Goal: Transaction & Acquisition: Purchase product/service

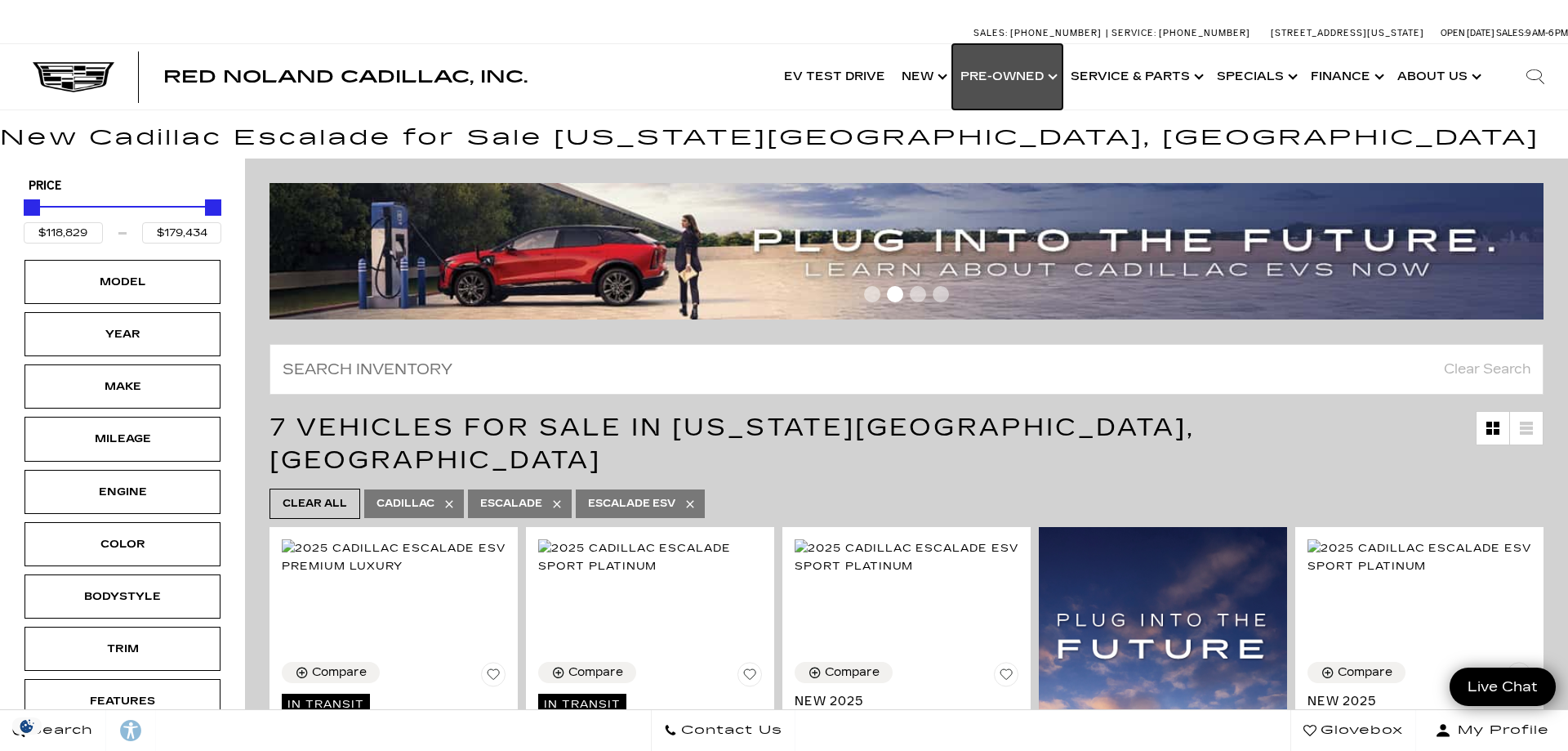
click at [1019, 85] on link "Show Pre-Owned" at bounding box center [1007, 77] width 110 height 66
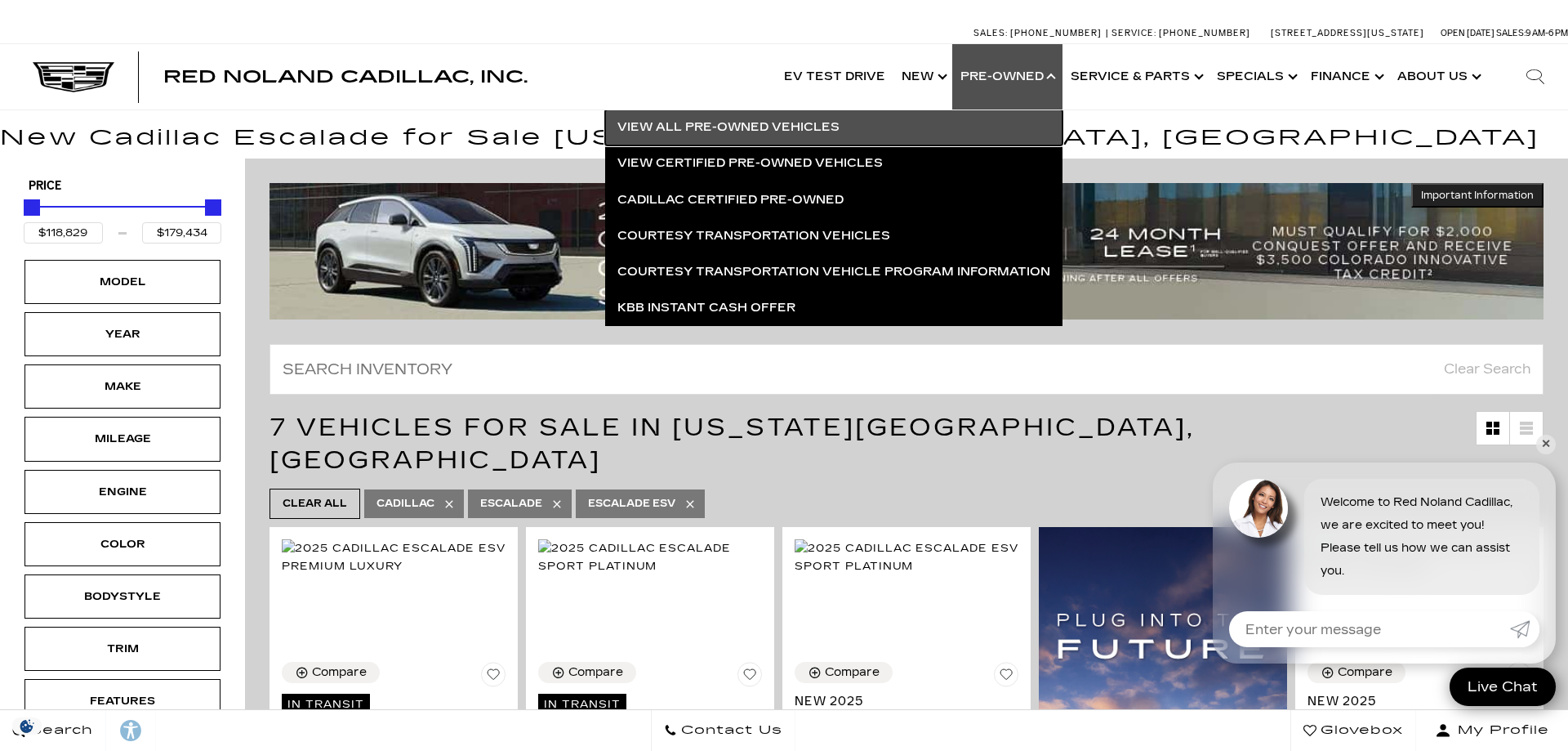
click at [750, 129] on link "View All Pre-Owned Vehicles" at bounding box center [833, 127] width 458 height 36
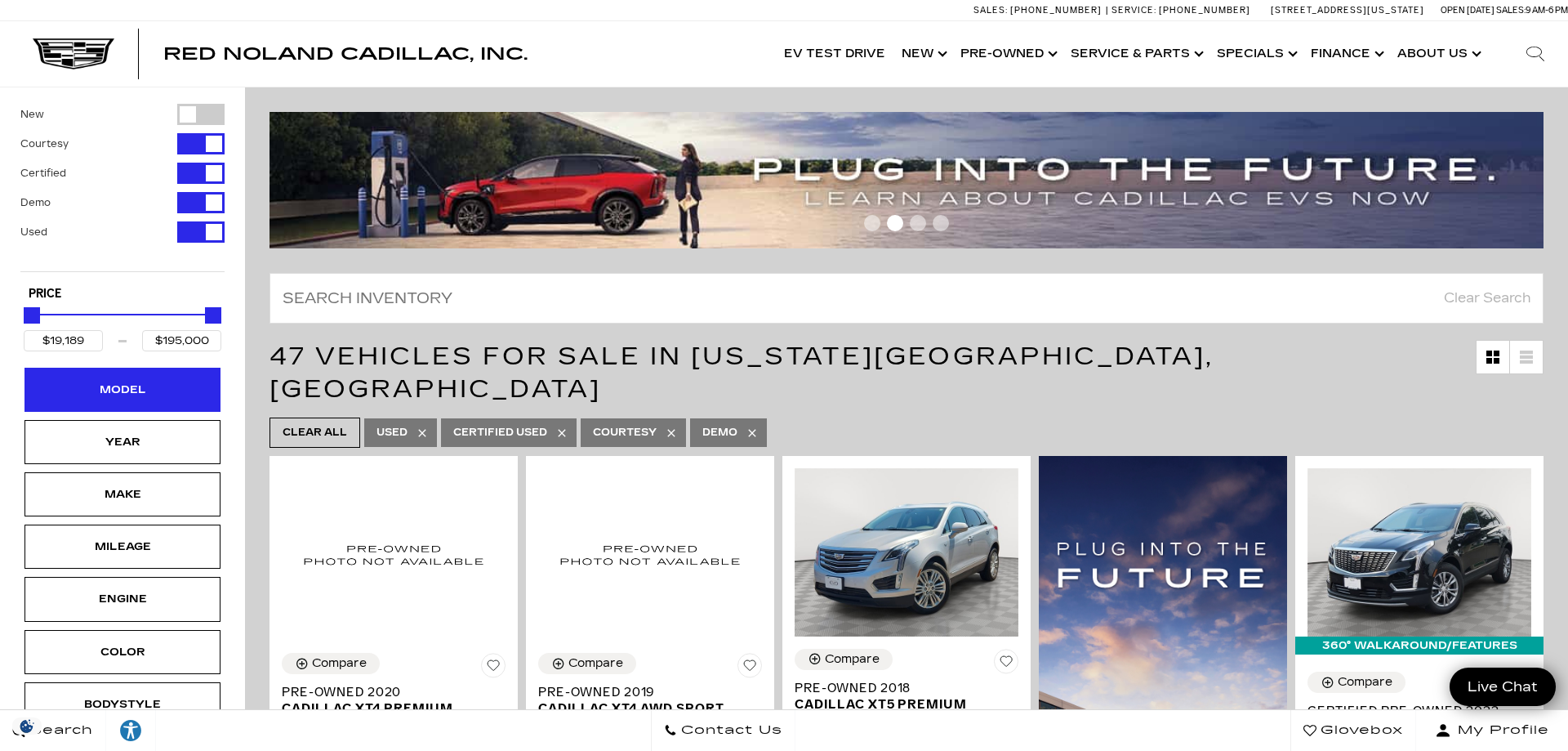
scroll to position [84, 0]
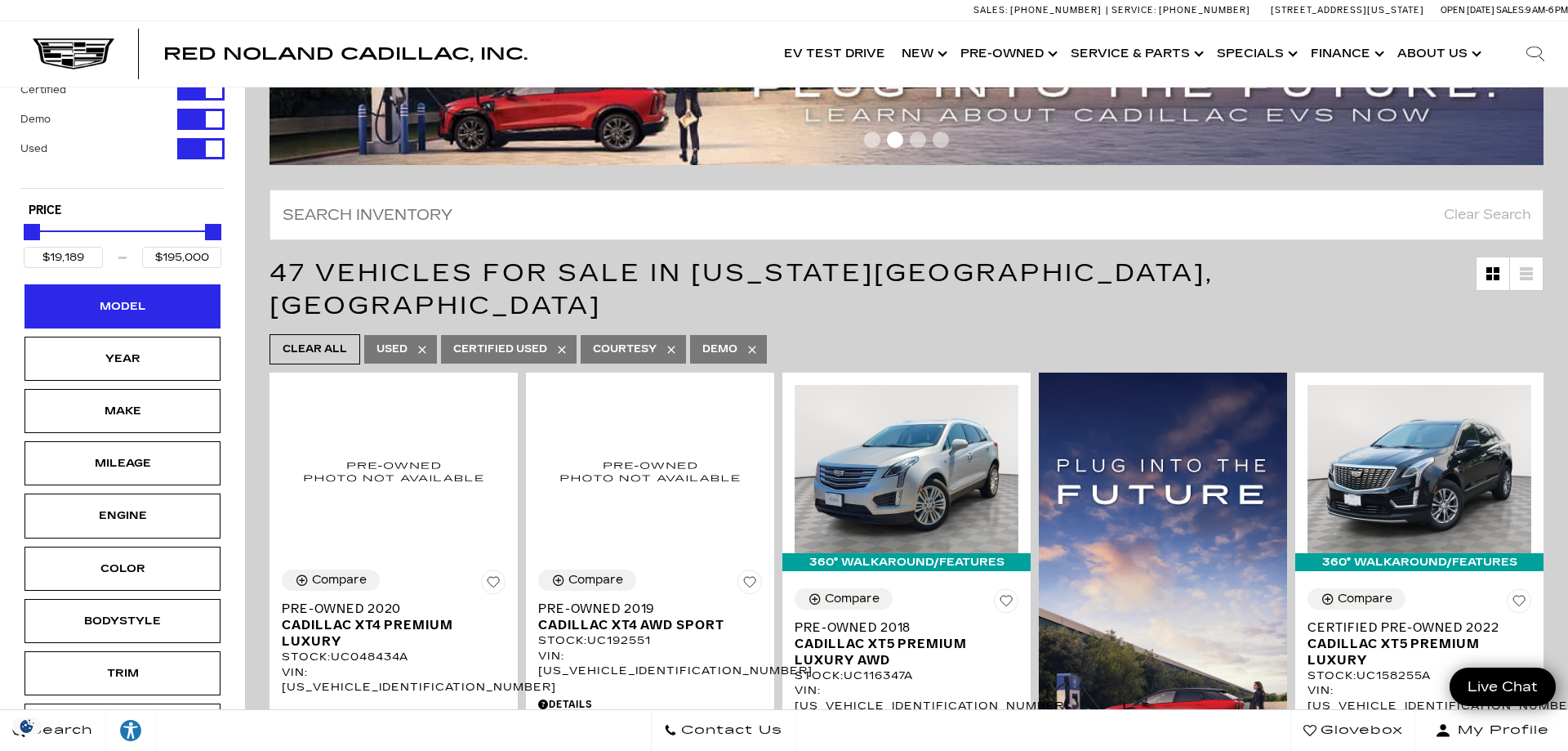
click at [121, 300] on div "Model" at bounding box center [123, 306] width 82 height 18
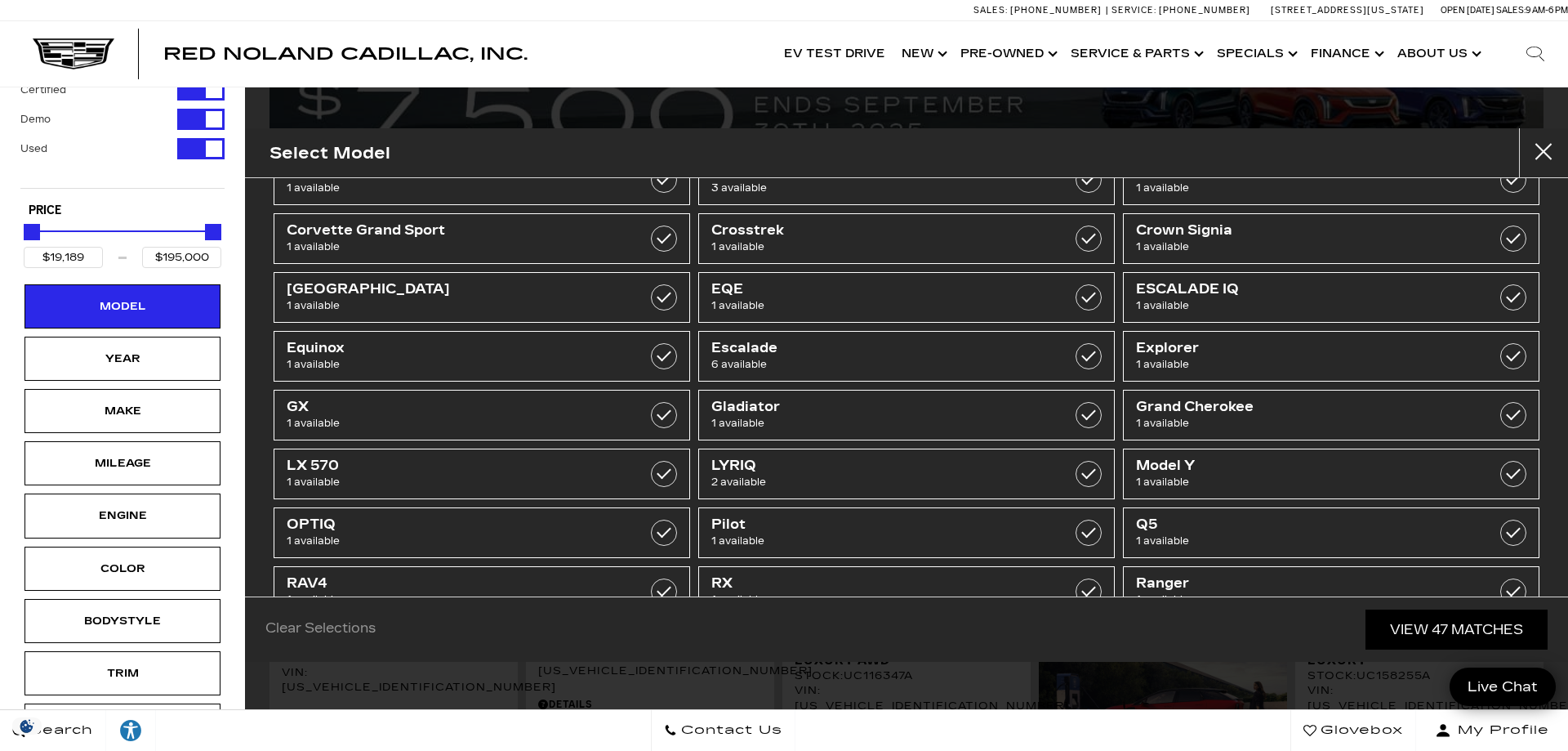
scroll to position [0, 0]
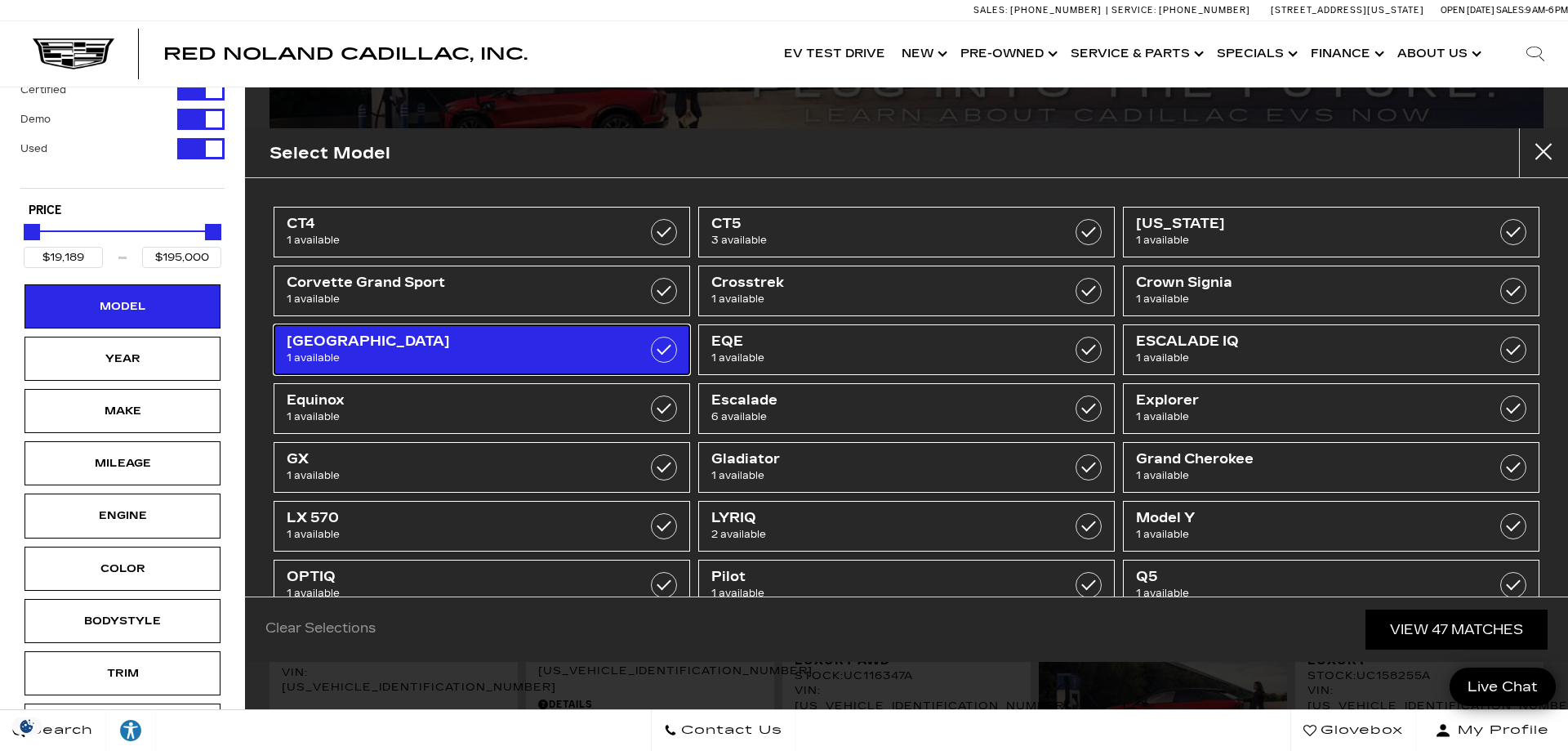
click at [320, 344] on span "[GEOGRAPHIC_DATA]" at bounding box center [452, 341] width 331 height 16
type input "$22,500"
checkbox input "true"
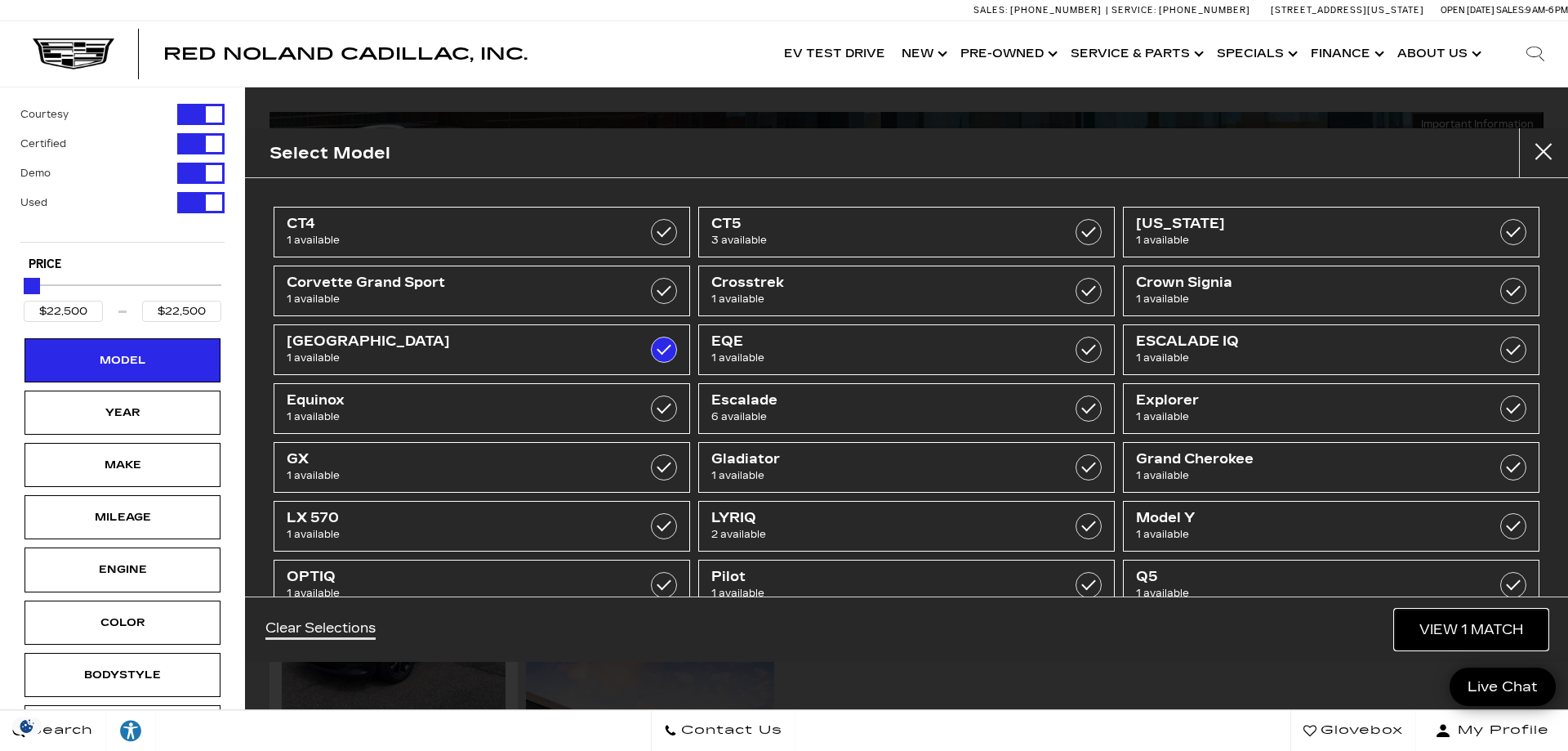
click at [1493, 631] on link "View 1 Match" at bounding box center [1471, 629] width 153 height 40
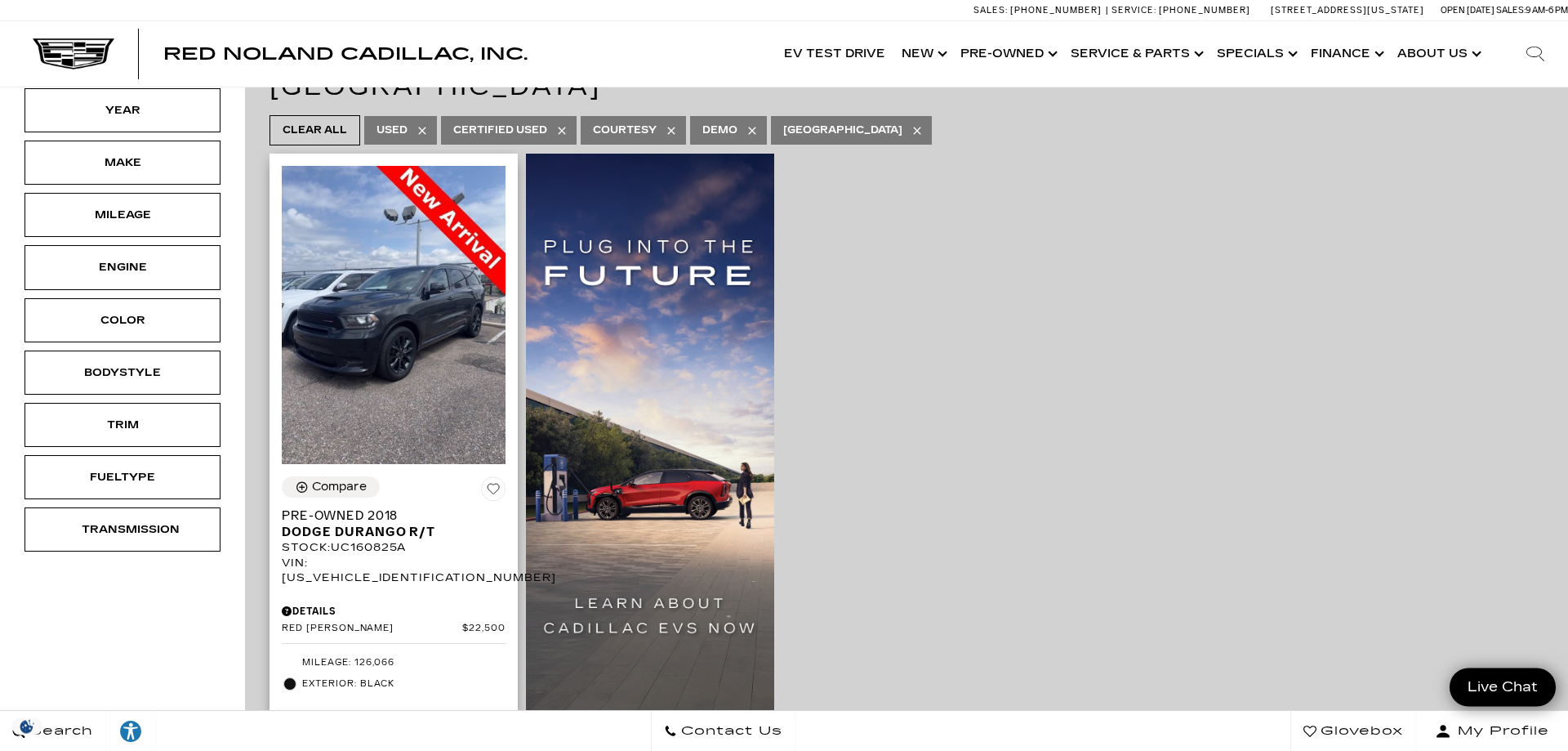
scroll to position [333, 0]
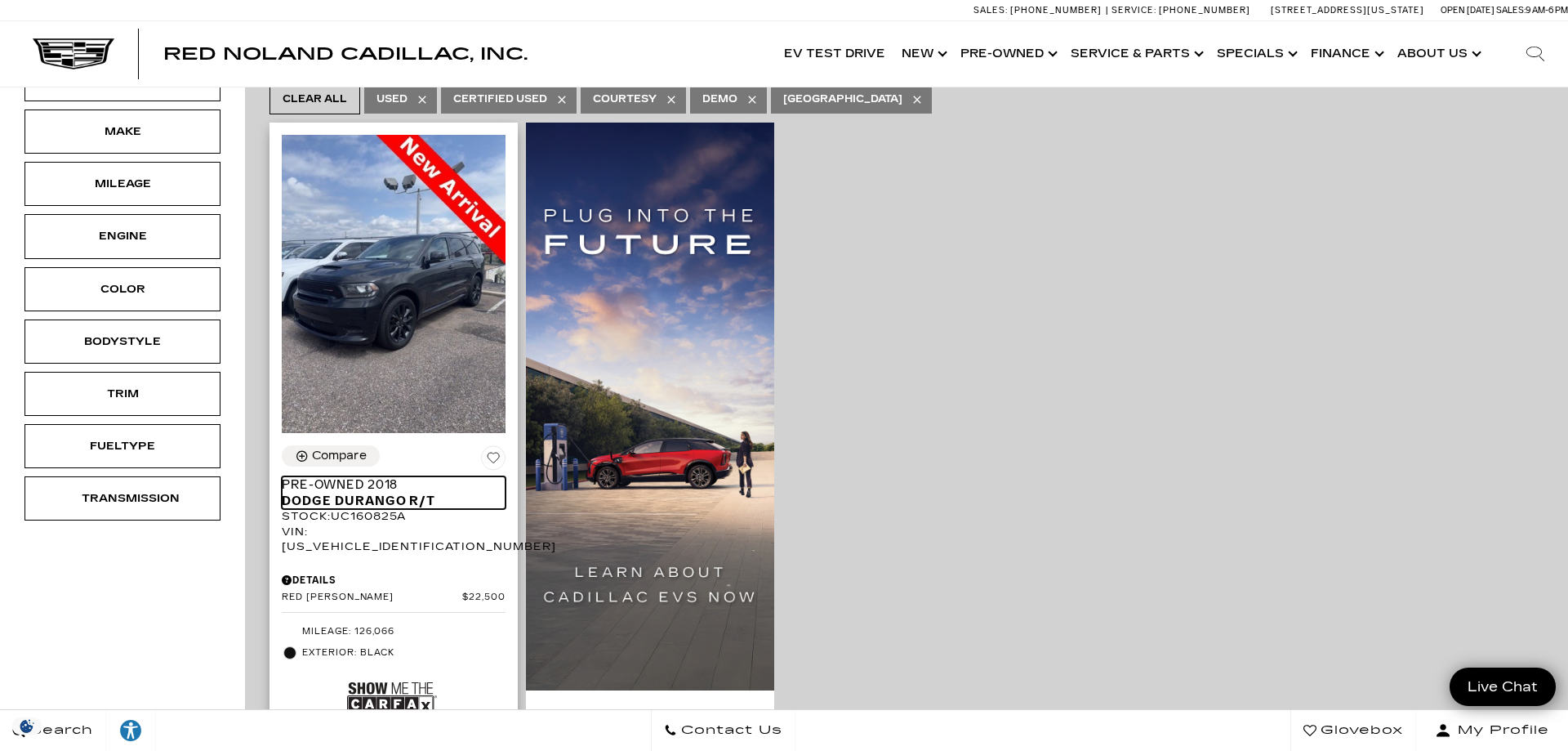
click at [359, 477] on span "Pre-Owned 2018" at bounding box center [388, 484] width 211 height 16
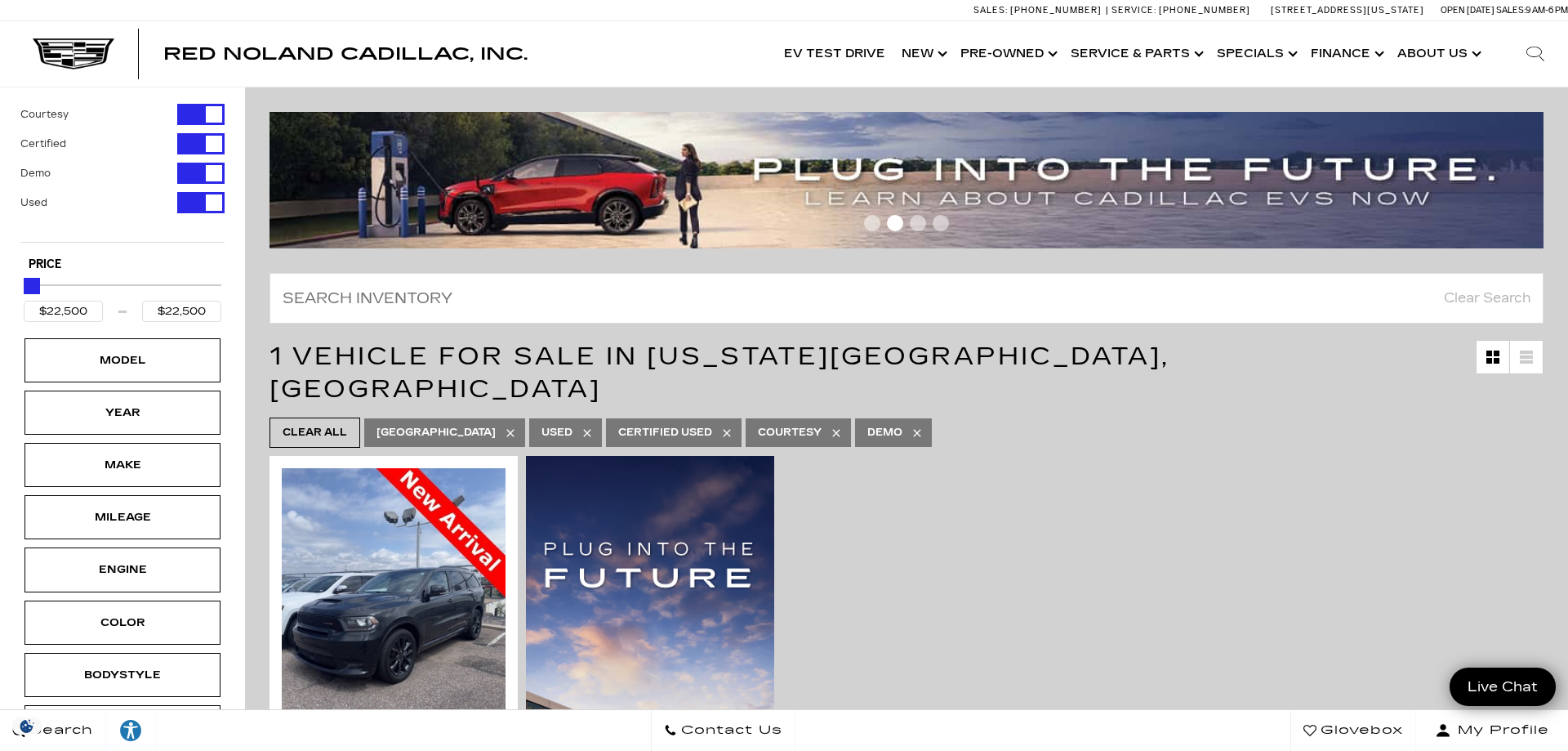
click at [307, 423] on span "Clear All" at bounding box center [315, 433] width 65 height 20
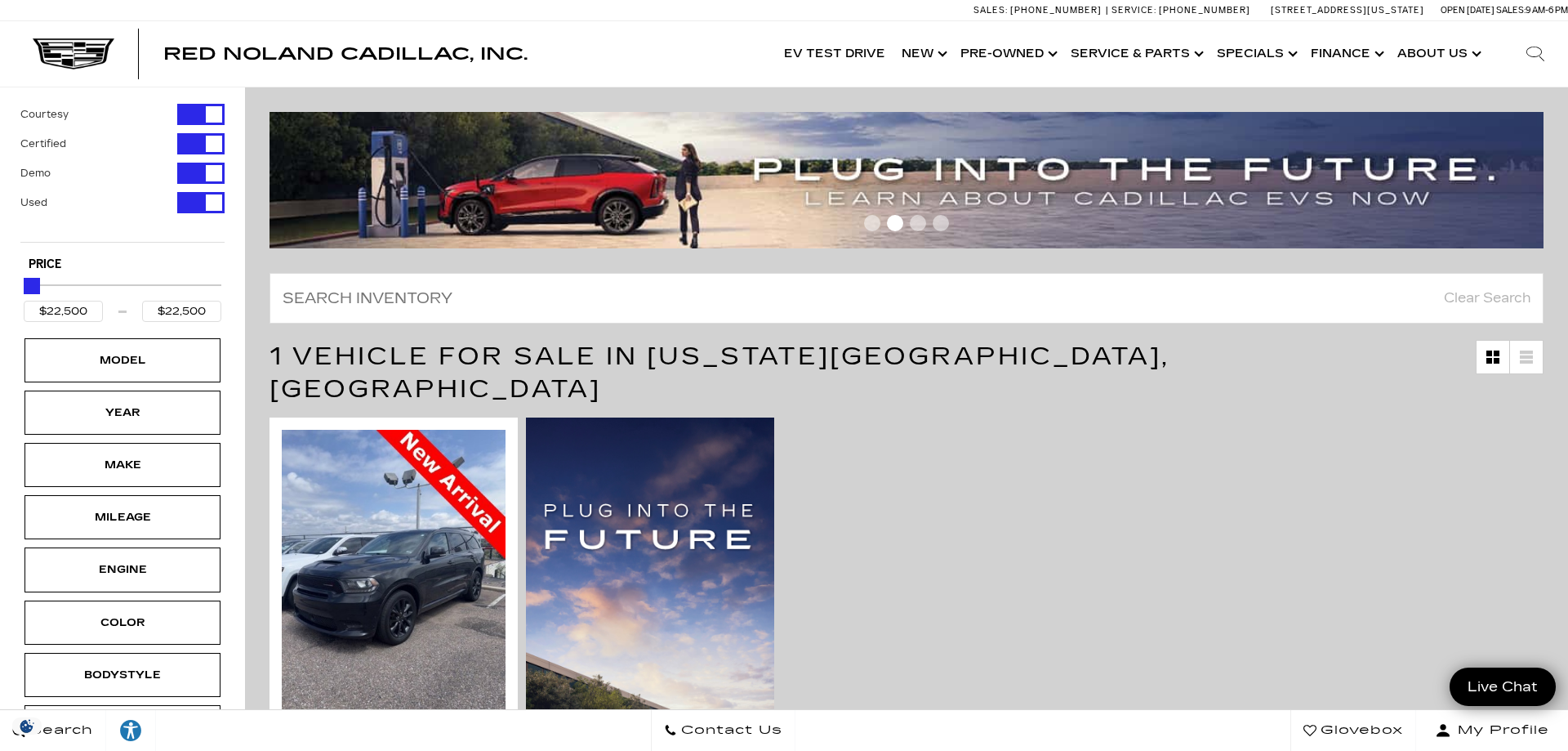
type input "$19,189"
type input "$195,000"
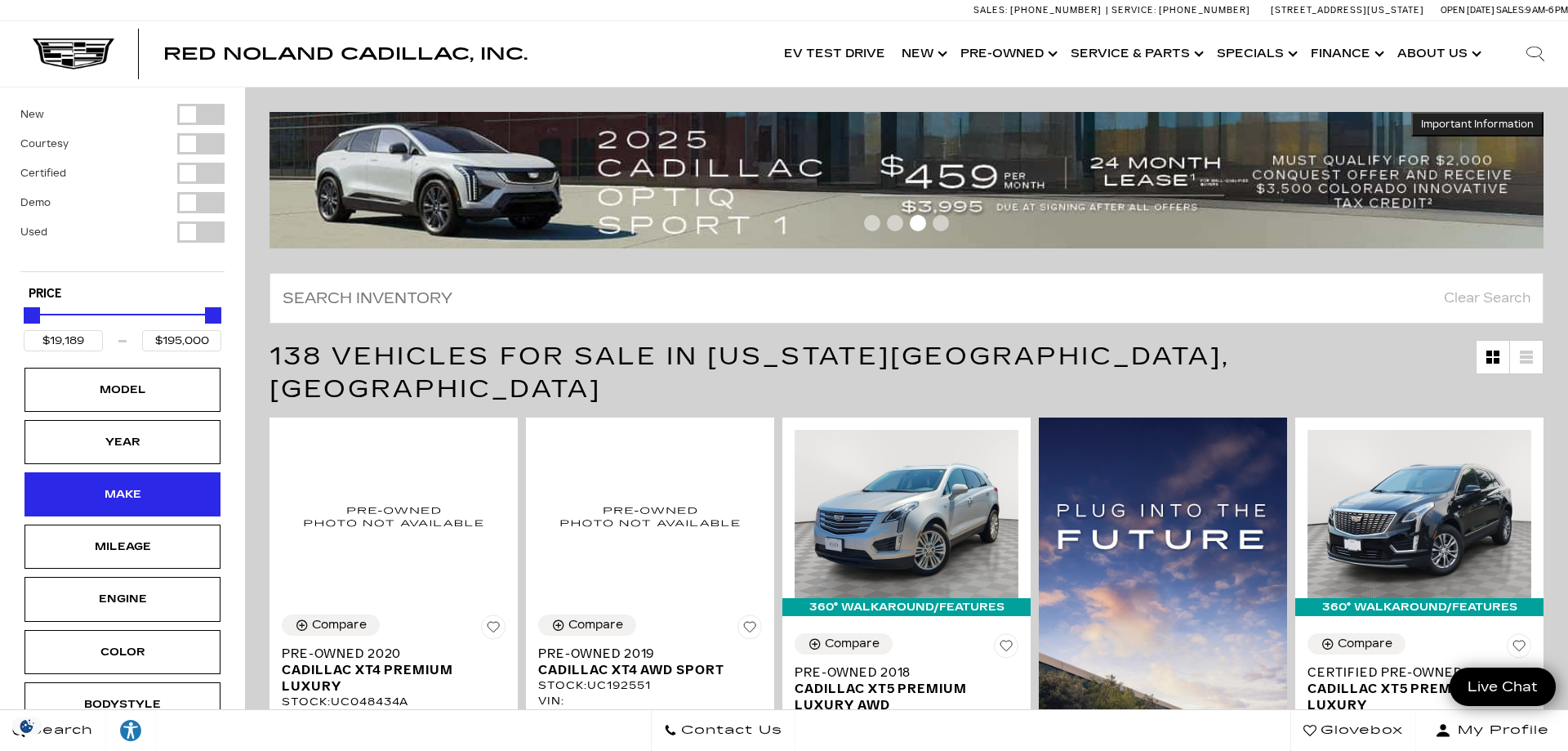
click at [107, 482] on div "Make" at bounding box center [123, 494] width 196 height 44
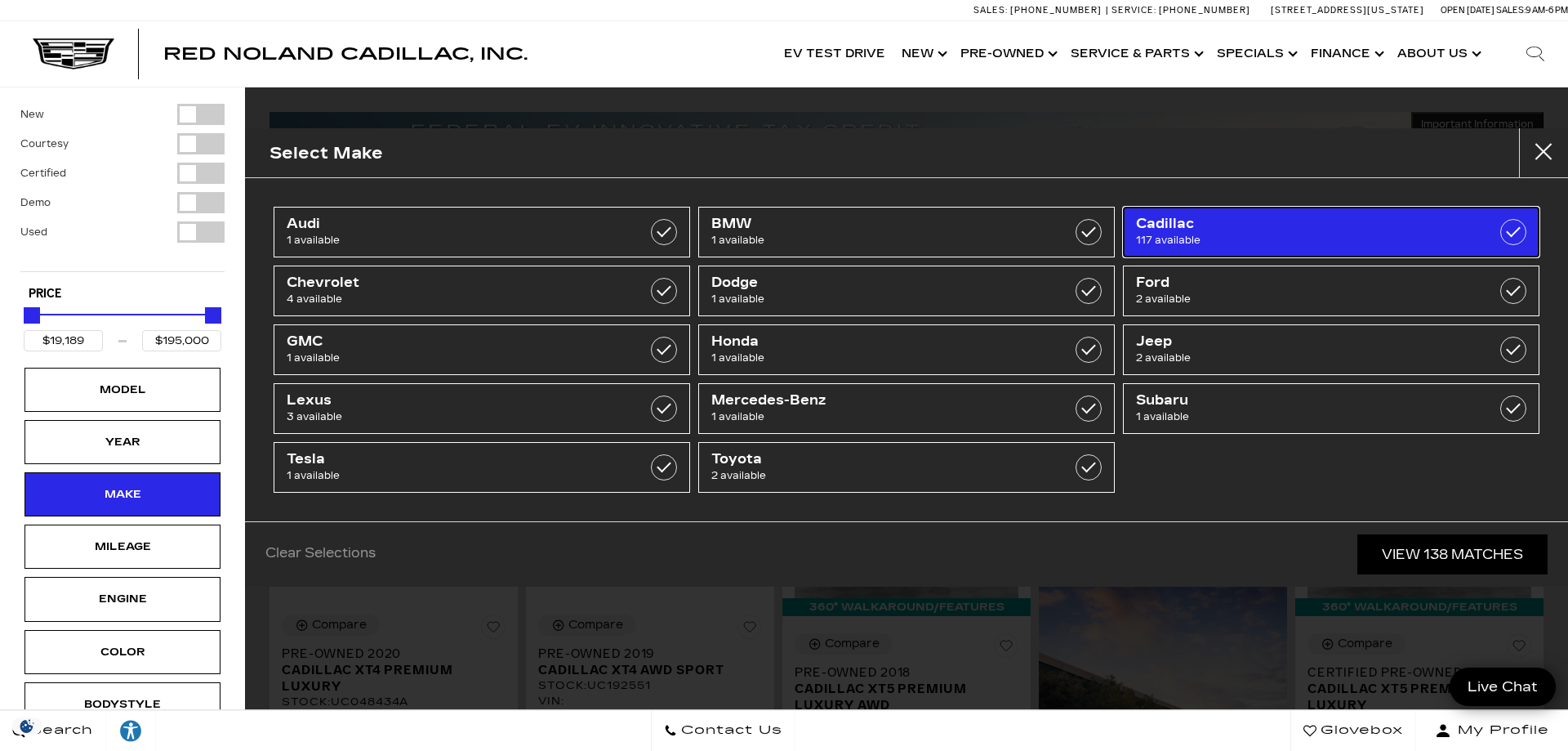
click at [1210, 230] on span "Cadillac" at bounding box center [1301, 223] width 331 height 16
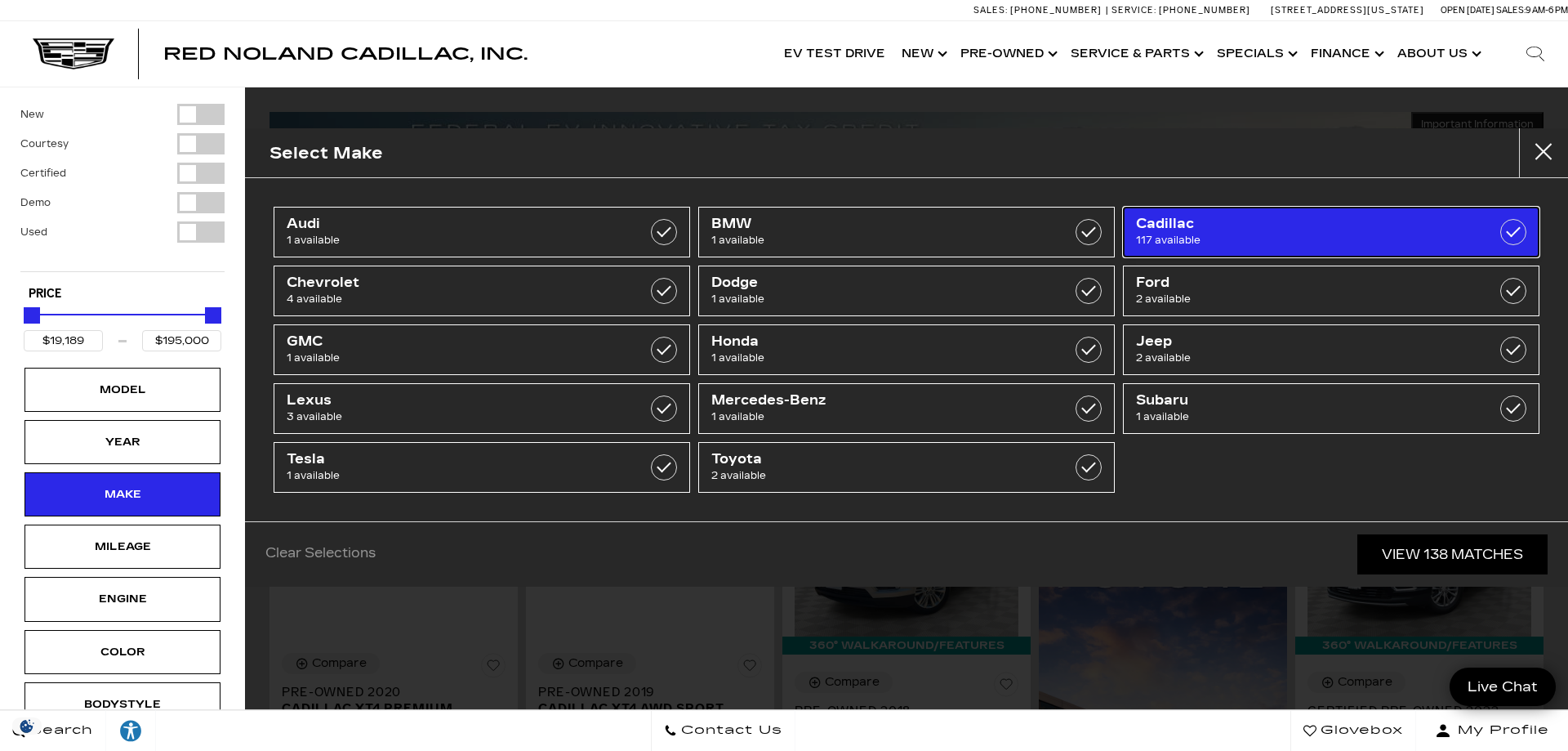
checkbox input "true"
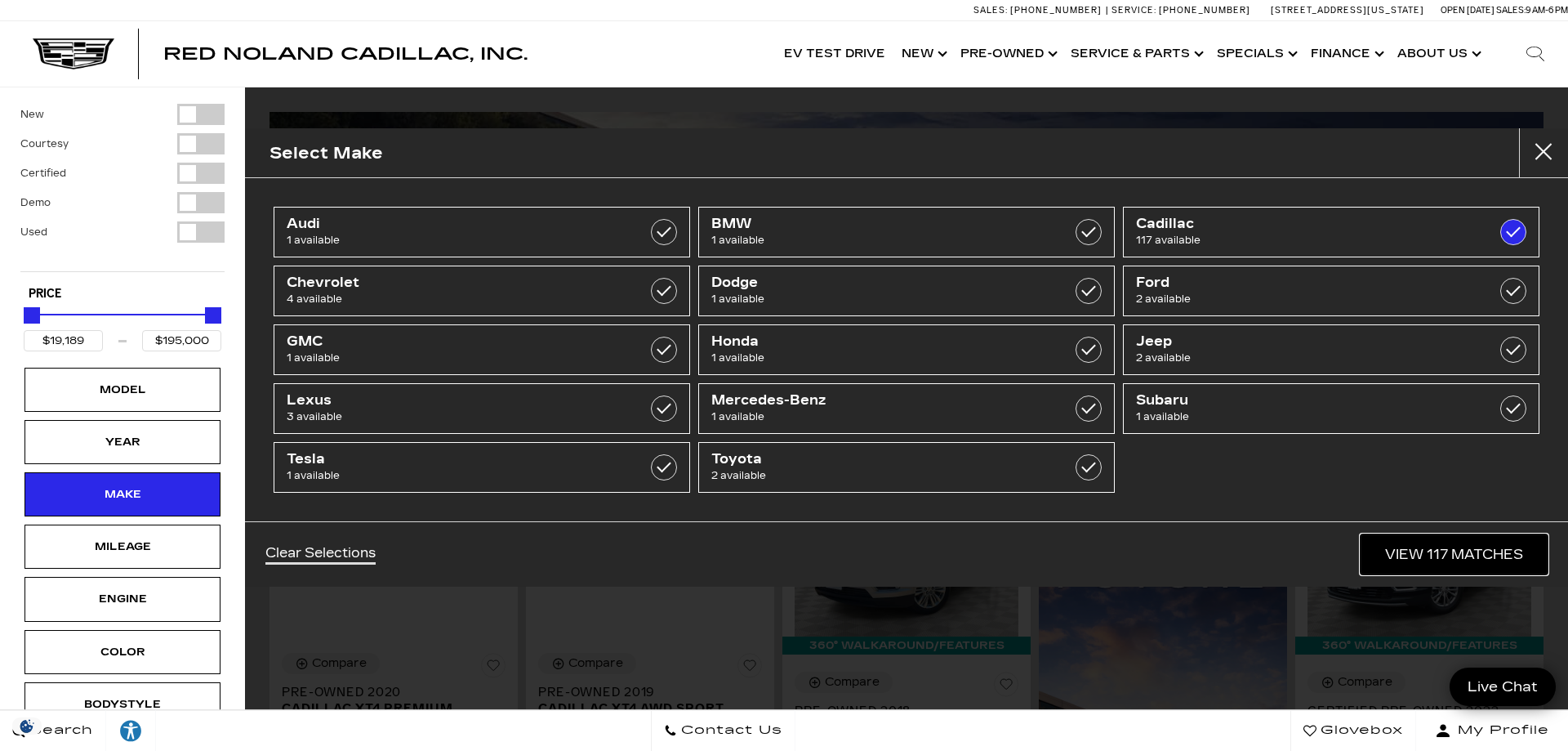
click at [1386, 548] on link "View 117 Matches" at bounding box center [1454, 554] width 187 height 40
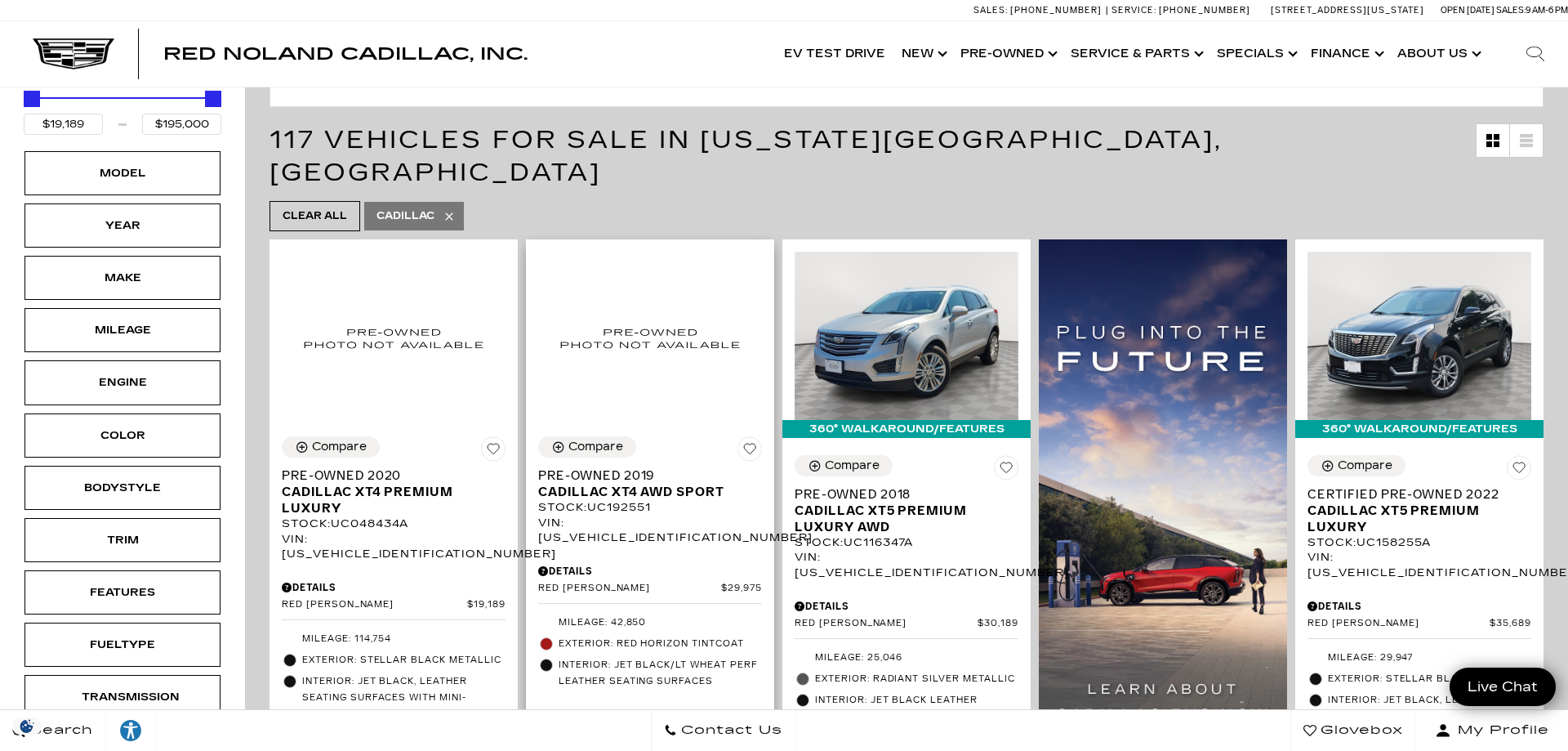
scroll to position [250, 0]
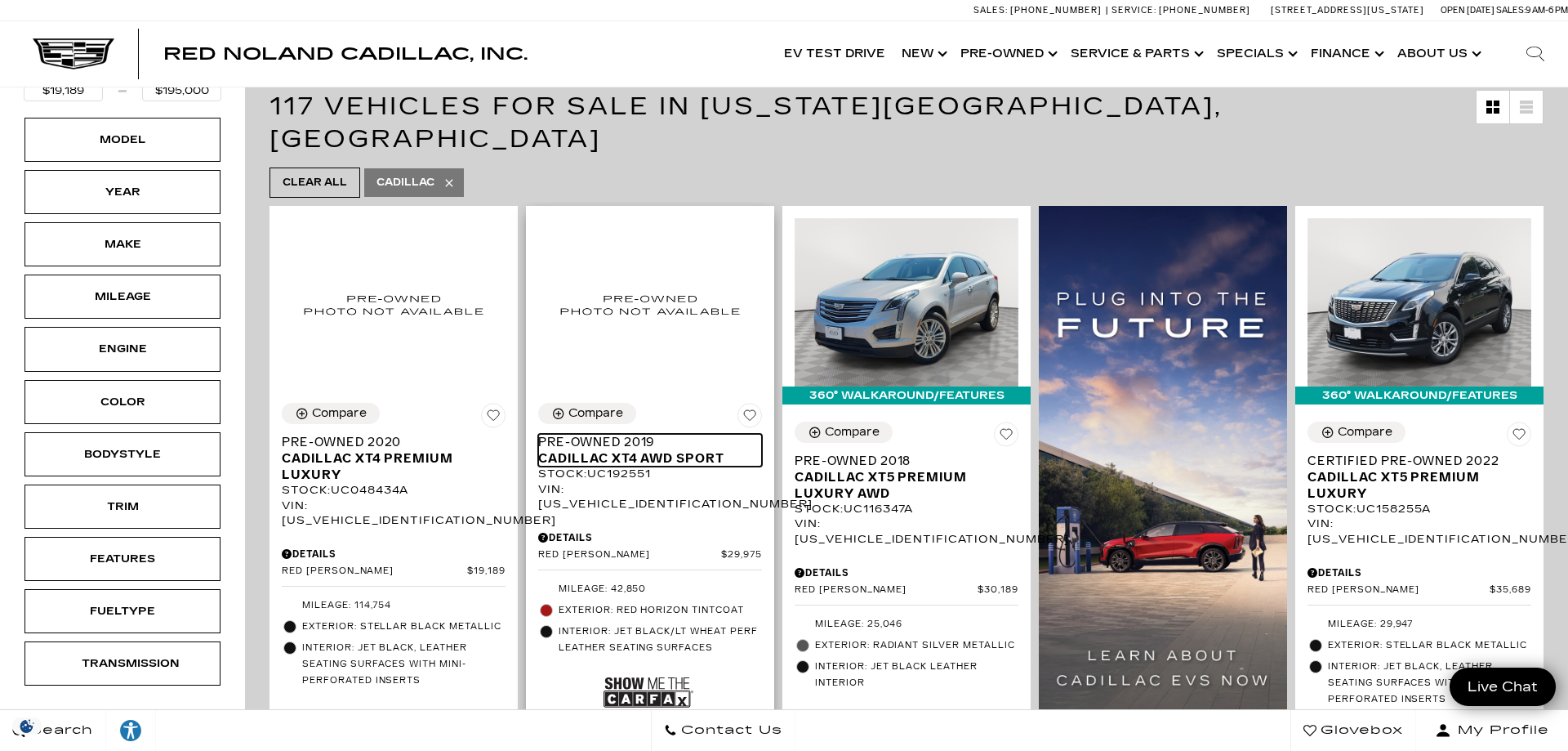
click at [583, 434] on span "Pre-Owned 2019" at bounding box center [644, 442] width 211 height 16
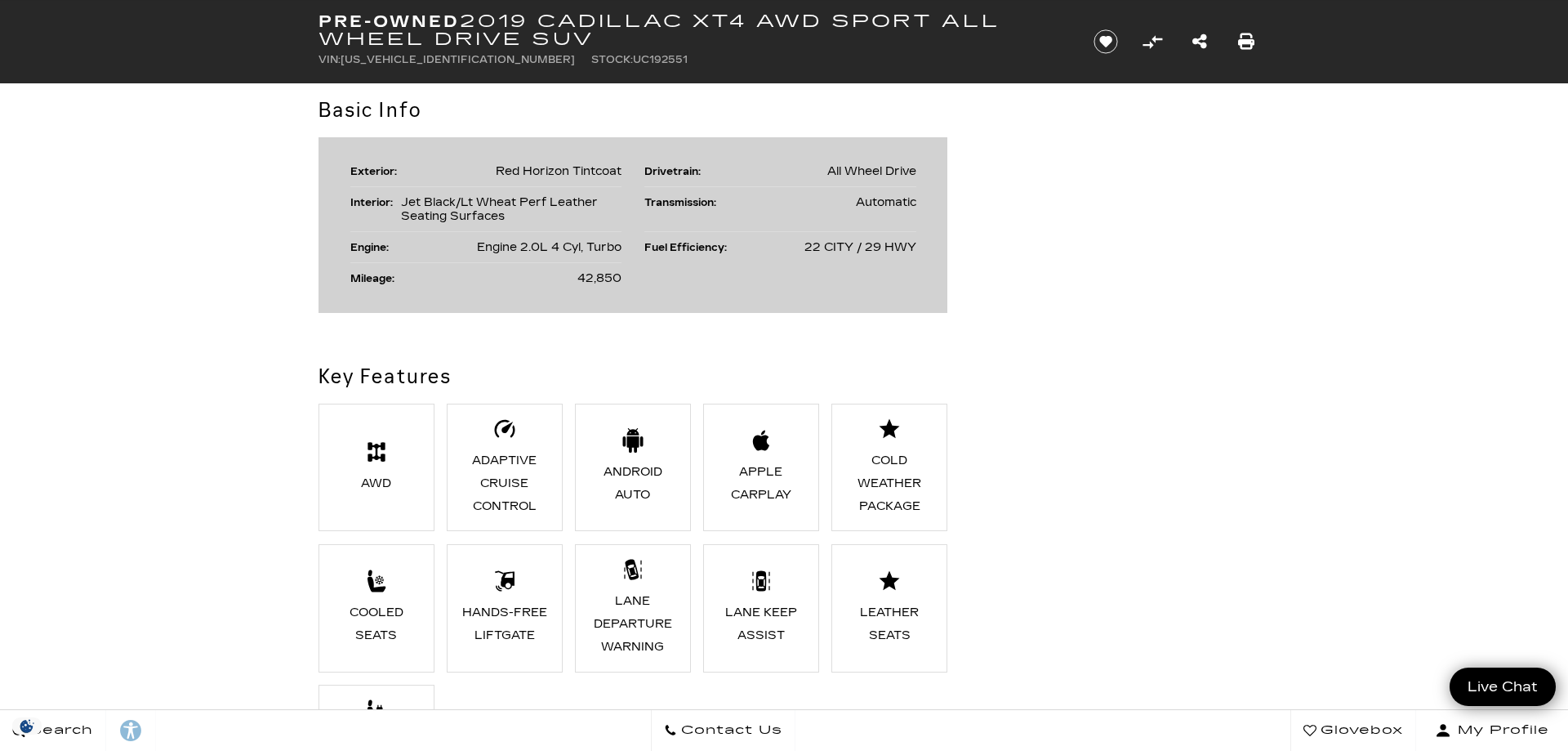
scroll to position [834, 0]
